Goal: Check status: Check status

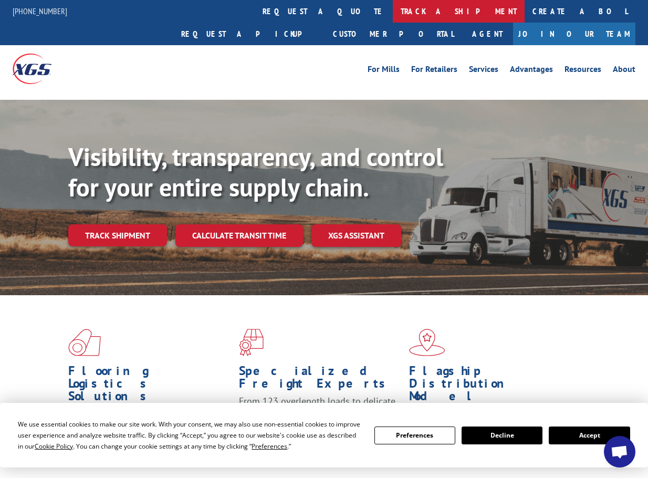
click at [393, 10] on link "track a shipment" at bounding box center [459, 11] width 132 height 23
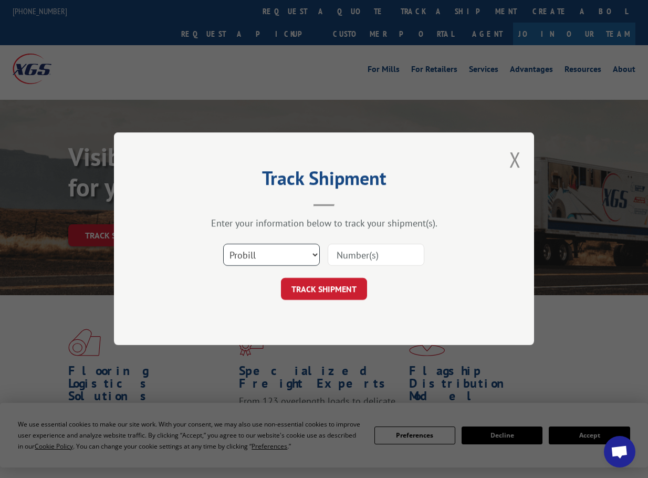
click at [301, 256] on select "Select category... Probill BOL PO" at bounding box center [271, 255] width 97 height 22
click at [360, 255] on input at bounding box center [376, 255] width 97 height 22
paste input "17470806"
type input "17470806"
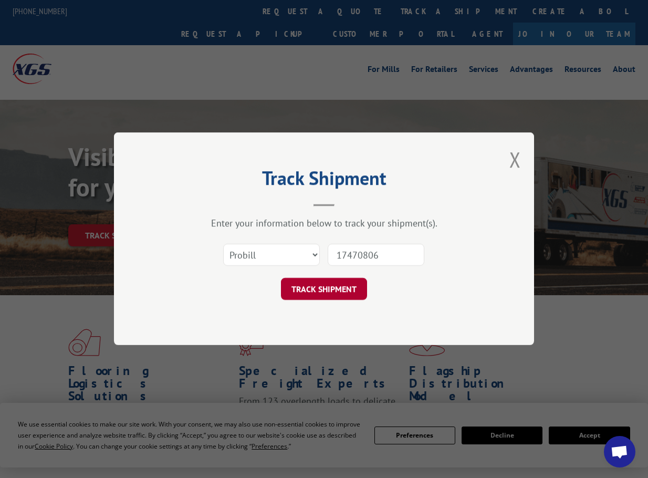
click at [351, 289] on button "TRACK SHIPMENT" at bounding box center [324, 289] width 86 height 22
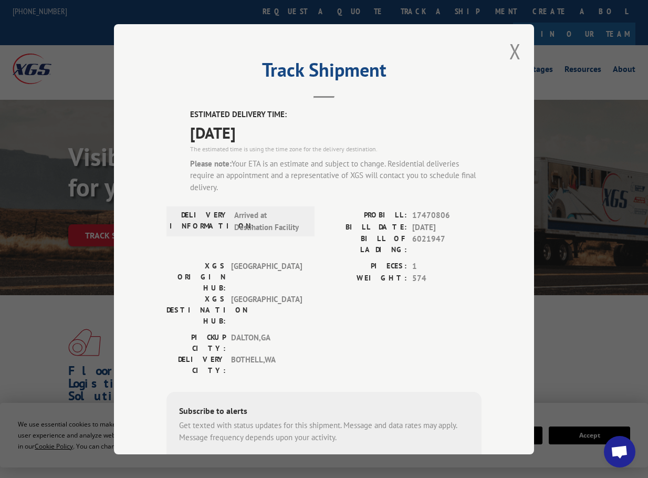
drag, startPoint x: 276, startPoint y: 134, endPoint x: 184, endPoint y: 110, distance: 95.7
click at [184, 110] on div "ESTIMATED DELIVERY TIME: [DATE] The estimated time is using the time zone for t…" at bounding box center [323, 322] width 315 height 426
copy div "ESTIMATED DELIVERY TIME: [DATE]"
click at [366, 144] on div "The estimated time is using the time zone for the delivery destination." at bounding box center [336, 148] width 292 height 9
drag, startPoint x: 309, startPoint y: 130, endPoint x: 171, endPoint y: 117, distance: 138.2
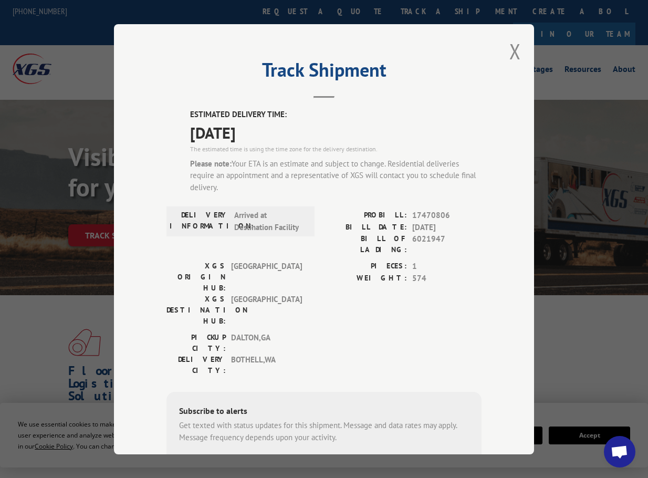
click at [171, 117] on div "ESTIMATED DELIVERY TIME: [DATE] The estimated time is using the time zone for t…" at bounding box center [323, 322] width 315 height 426
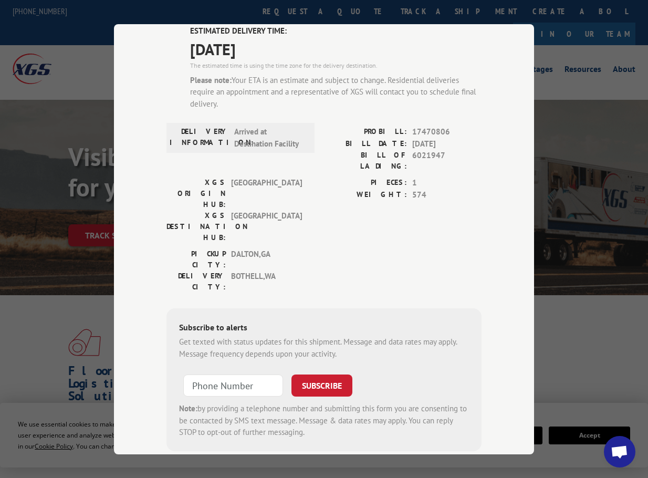
scroll to position [158, 0]
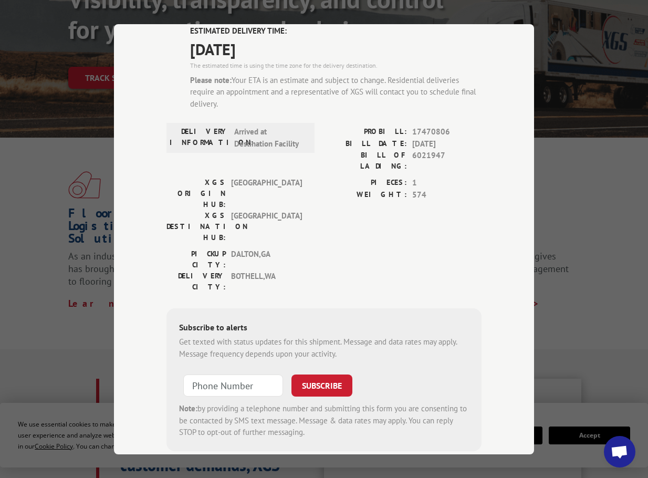
type input "+1 (___) ___-____"
click at [251, 374] on input "+1 (___) ___-____" at bounding box center [233, 385] width 100 height 22
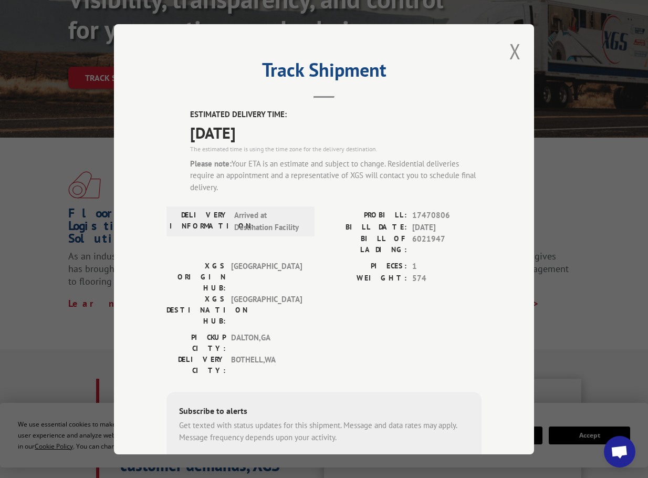
scroll to position [53, 0]
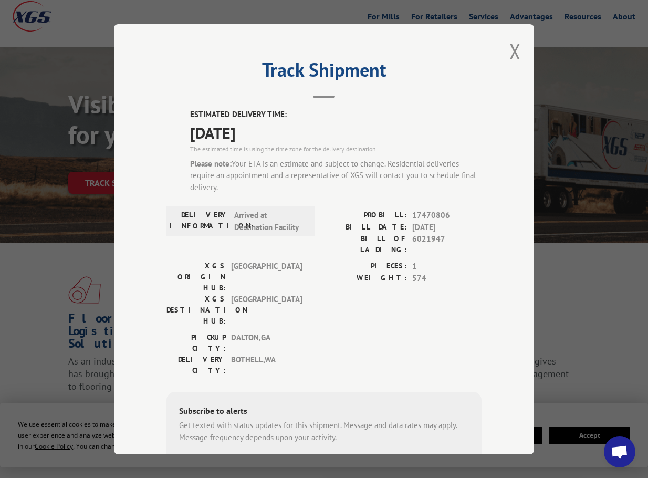
drag, startPoint x: 230, startPoint y: 158, endPoint x: 428, endPoint y: 184, distance: 200.3
click at [428, 184] on div "Please note: Your ETA is an estimate and subject to change. Residential deliver…" at bounding box center [336, 176] width 292 height 36
copy div "Your ETA is an estimate and subject to change. Residential deliveries require a…"
